Goal: Check status: Check status

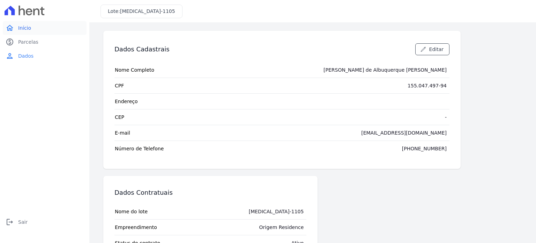
click at [28, 30] on span "Início" at bounding box center [24, 27] width 13 height 7
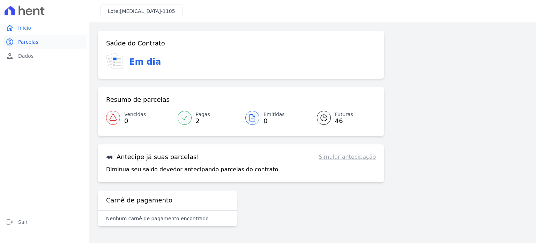
click at [27, 41] on span "Parcelas" at bounding box center [28, 41] width 20 height 7
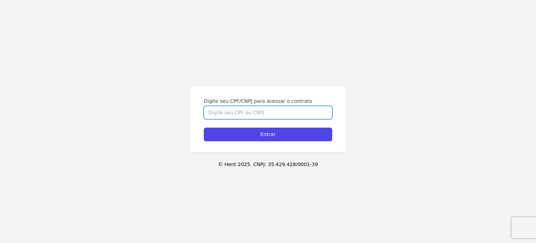
click at [222, 111] on input "Digite seu CPF/CNPJ para acessar o contrato" at bounding box center [268, 112] width 128 height 13
type input "15504749794"
click at [204, 127] on input "Entrar" at bounding box center [268, 134] width 128 height 14
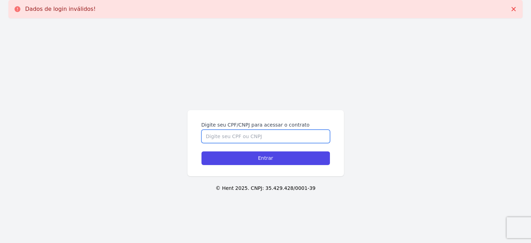
click at [227, 132] on input "Digite seu CPF/CNPJ para acessar o contrato" at bounding box center [265, 136] width 128 height 13
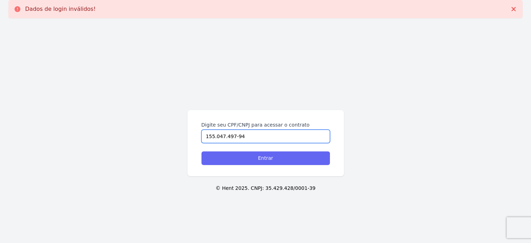
type input "155.047.497-94"
click at [255, 160] on input "Entrar" at bounding box center [265, 158] width 128 height 14
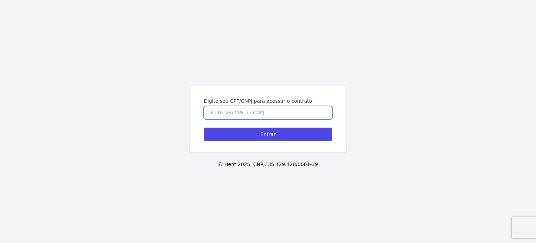
click at [219, 112] on input "Digite seu CPF/CNPJ para acessar o contrato" at bounding box center [268, 112] width 128 height 13
type input "15504749794"
click at [204, 127] on input "Entrar" at bounding box center [268, 134] width 128 height 14
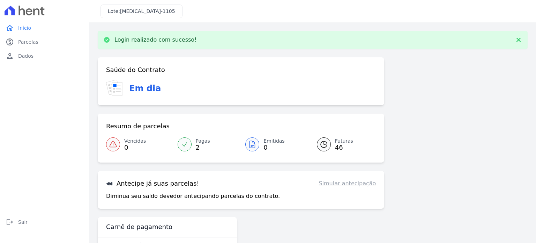
click at [301, 37] on div "Login realizado com sucesso!" at bounding box center [312, 39] width 419 height 7
click at [148, 40] on p "Login realizado com sucesso!" at bounding box center [156, 39] width 82 height 7
click at [132, 9] on span "[MEDICAL_DATA]-1105" at bounding box center [147, 11] width 55 height 6
